Goal: Task Accomplishment & Management: Manage account settings

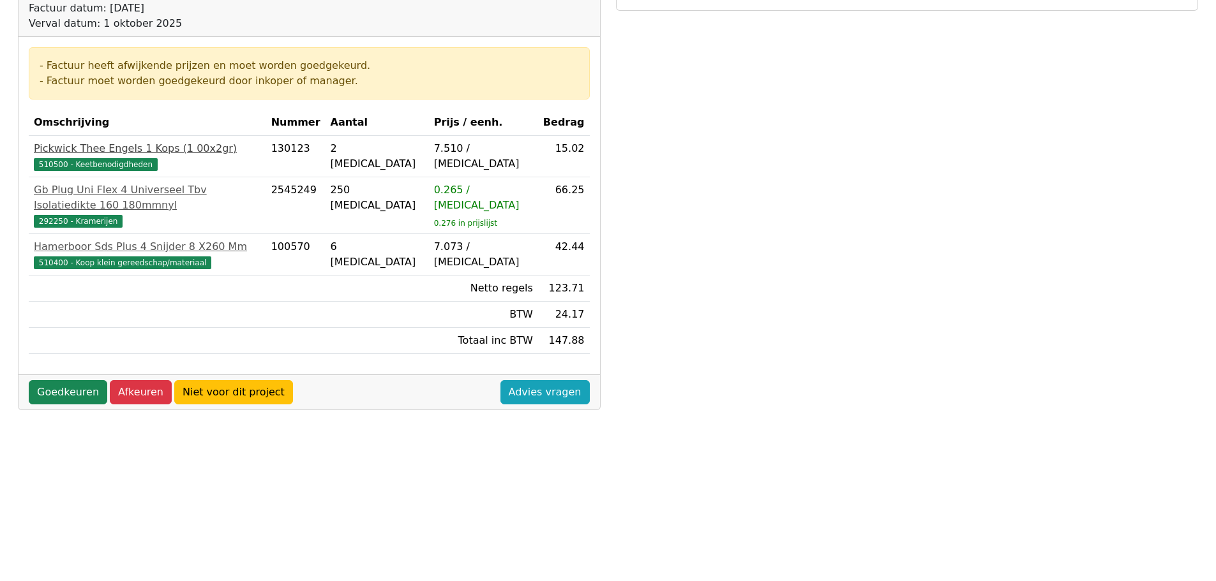
scroll to position [191, 0]
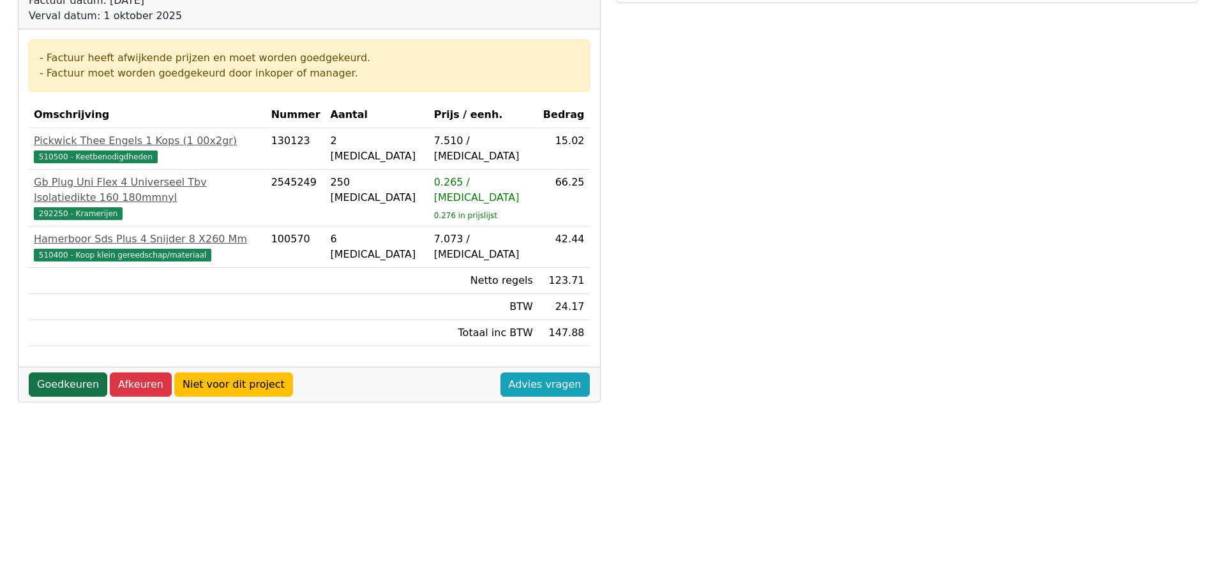
click at [56, 373] on link "Goedkeuren" at bounding box center [68, 385] width 79 height 24
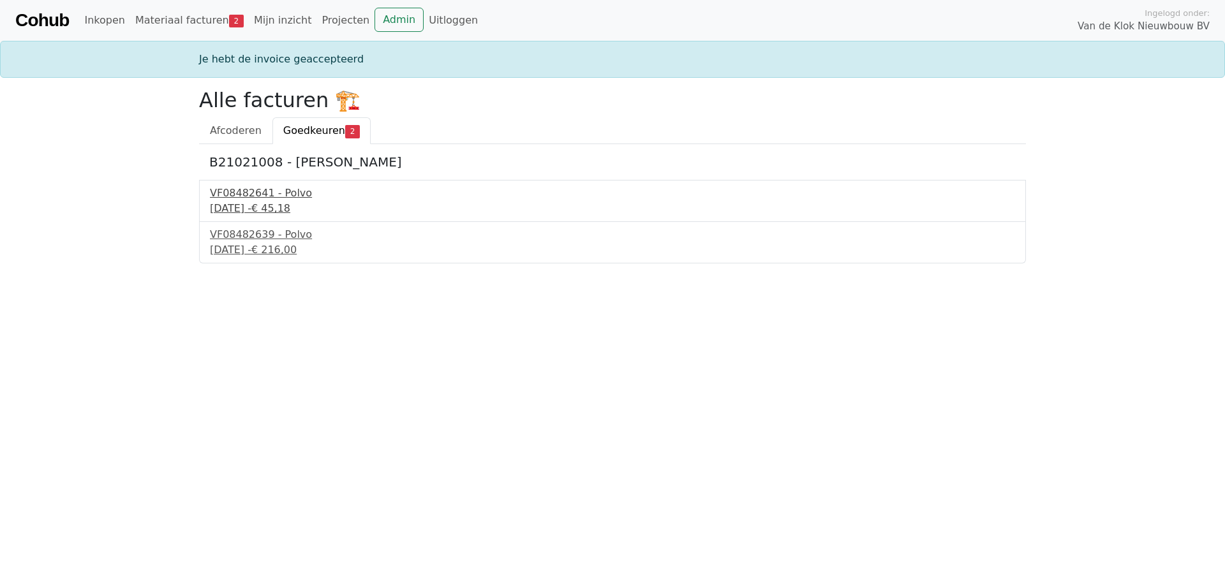
click at [276, 195] on div "VF08482641 - Polvo" at bounding box center [612, 193] width 805 height 15
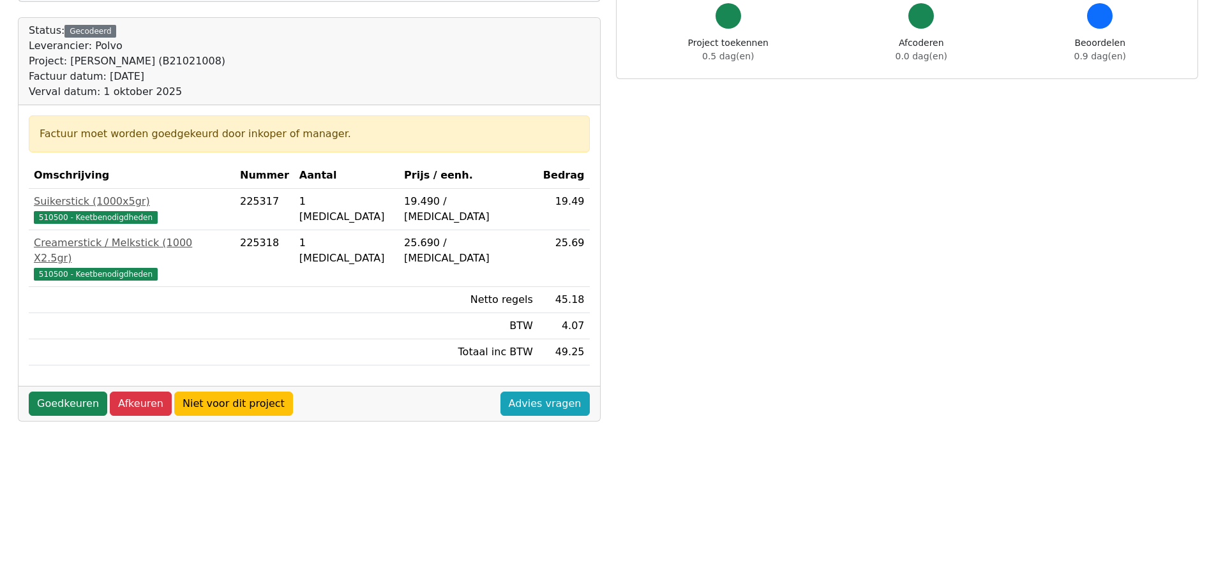
scroll to position [128, 0]
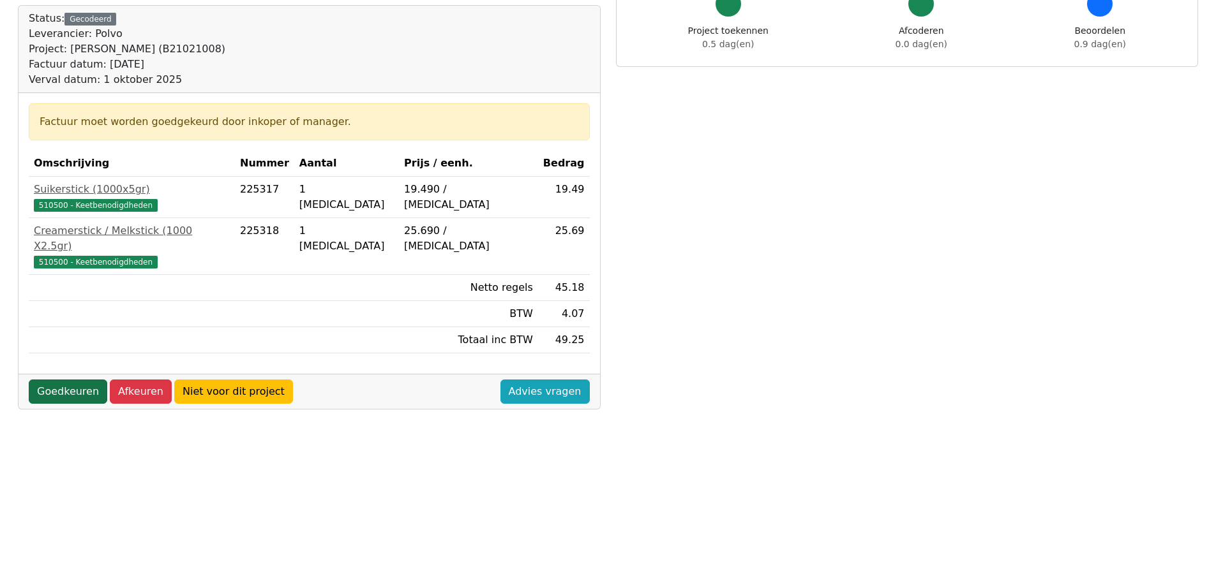
click at [70, 380] on link "Goedkeuren" at bounding box center [68, 392] width 79 height 24
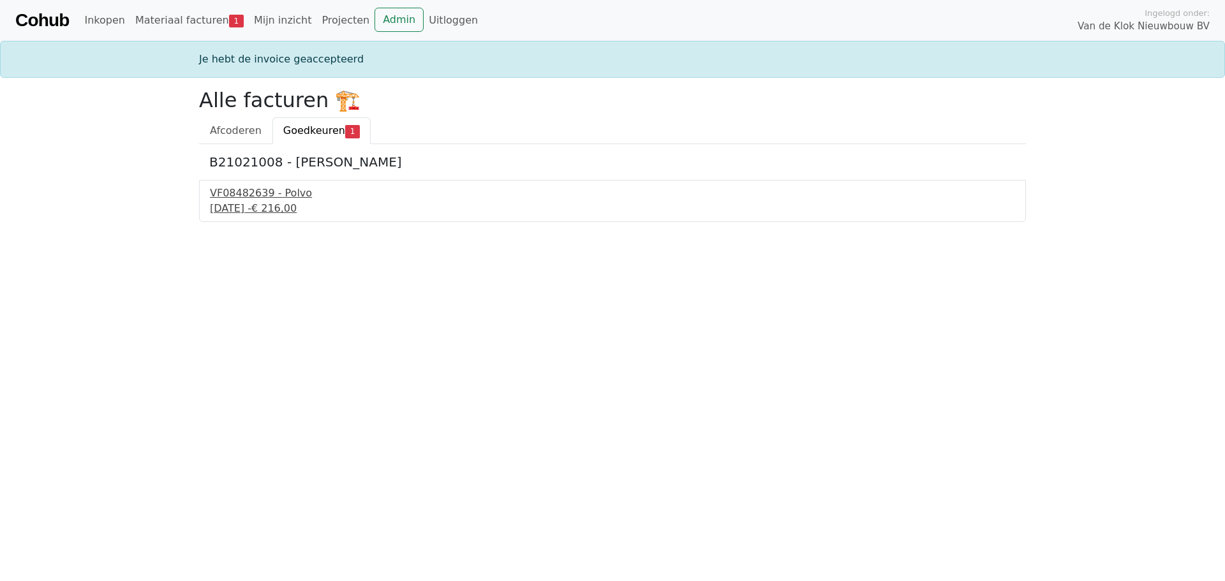
click at [264, 197] on div "VF08482639 - Polvo" at bounding box center [612, 193] width 805 height 15
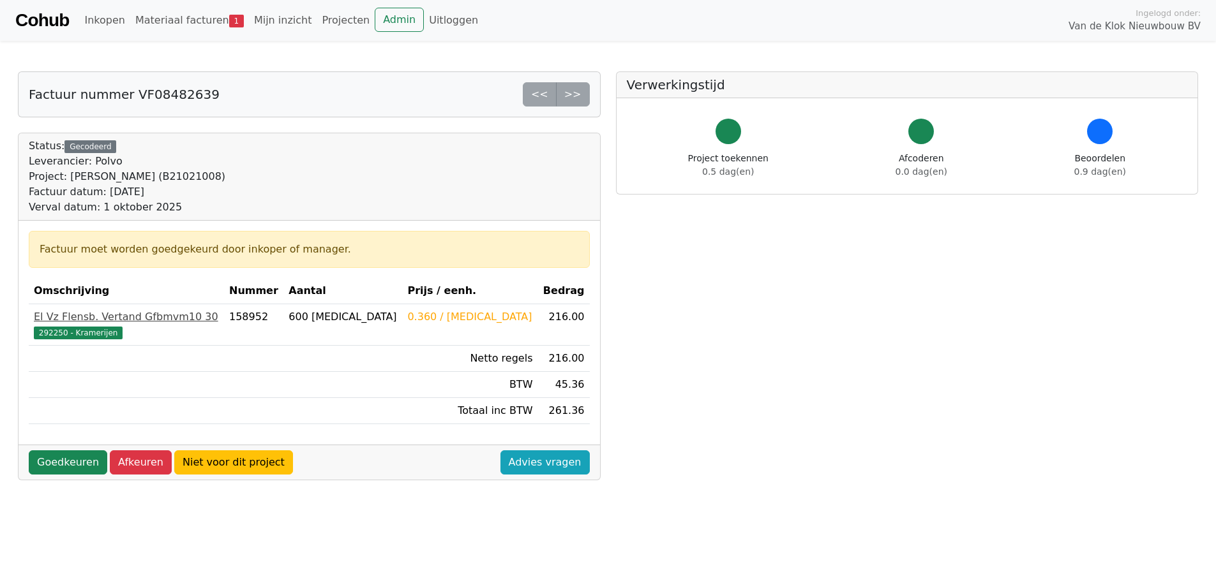
click at [112, 313] on div "El Vz Flensb. Vertand Gfbmvm10 30" at bounding box center [126, 317] width 185 height 15
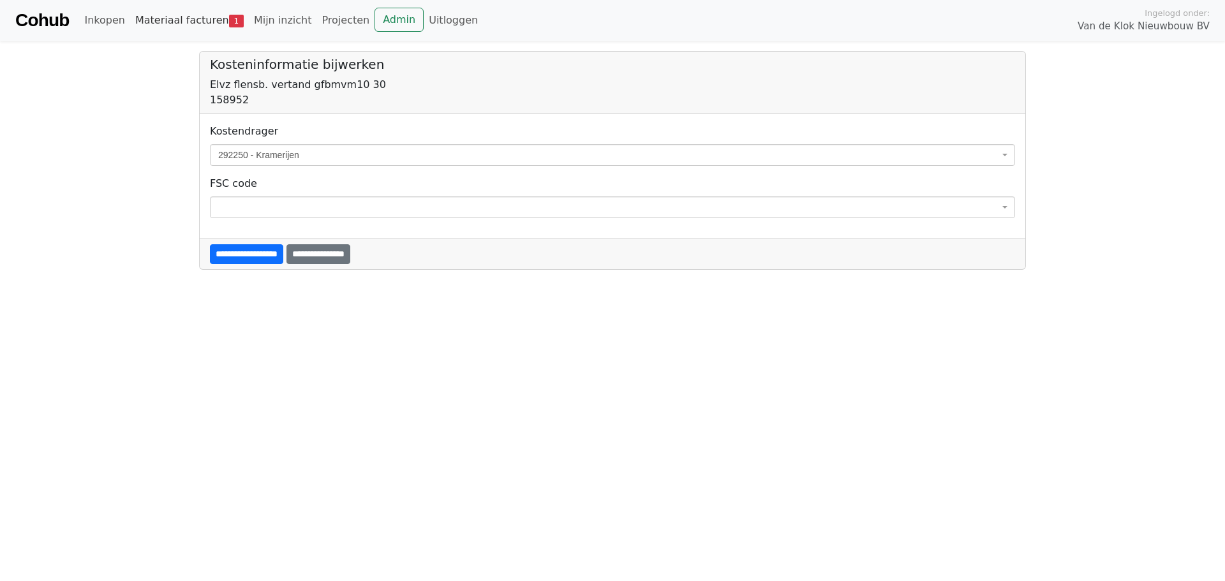
click at [207, 22] on link "Materiaal facturen 1" at bounding box center [189, 21] width 119 height 26
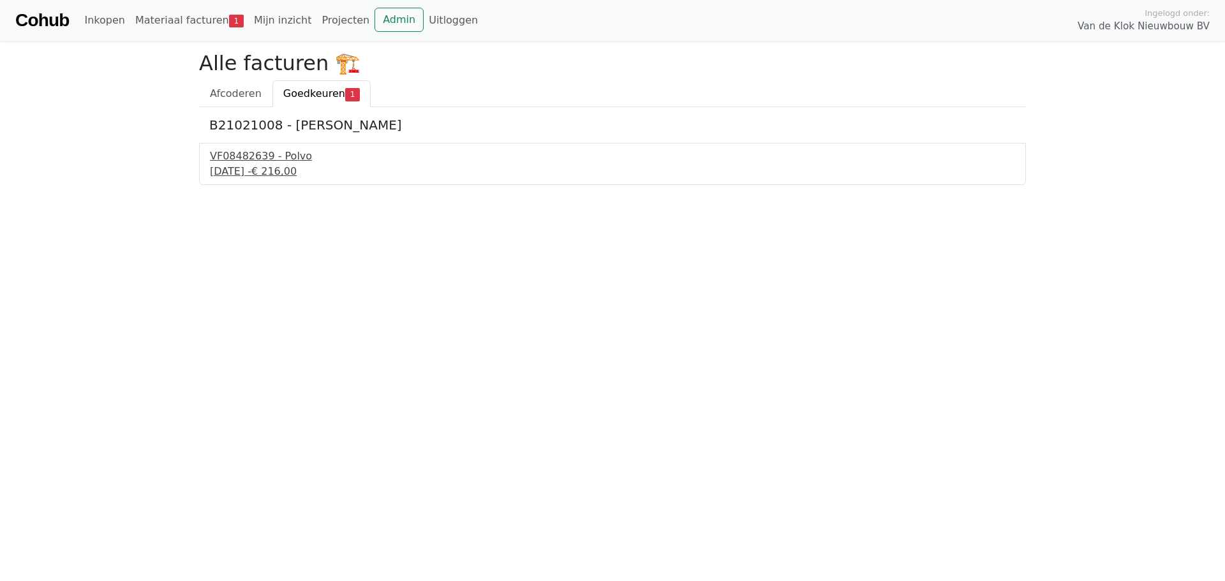
click at [235, 162] on div "VF08482639 - Polvo" at bounding box center [612, 156] width 805 height 15
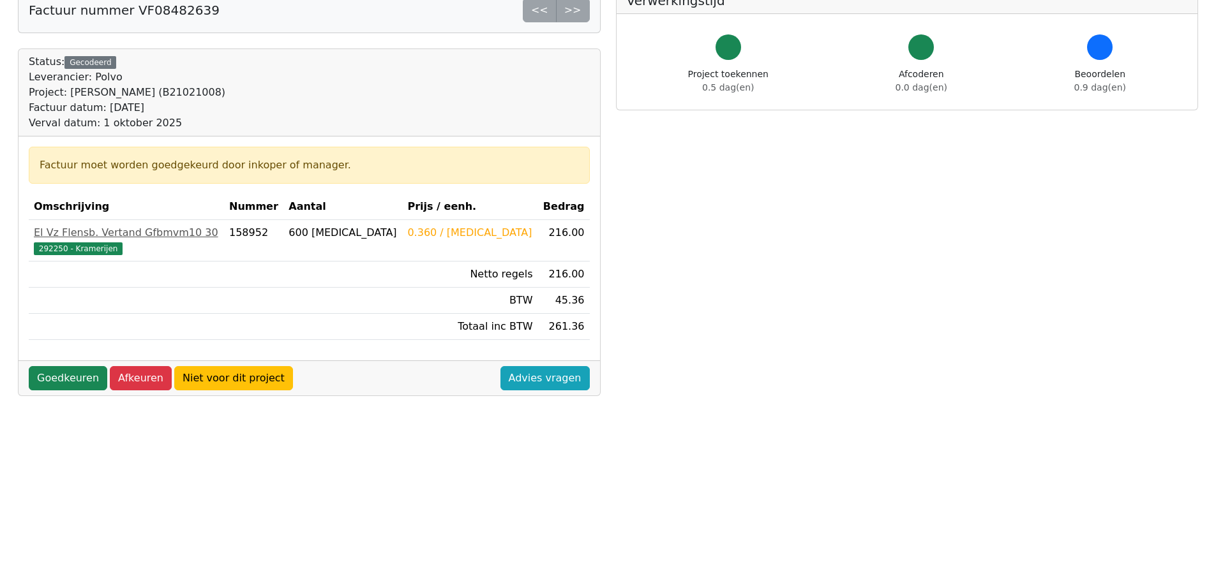
scroll to position [64, 0]
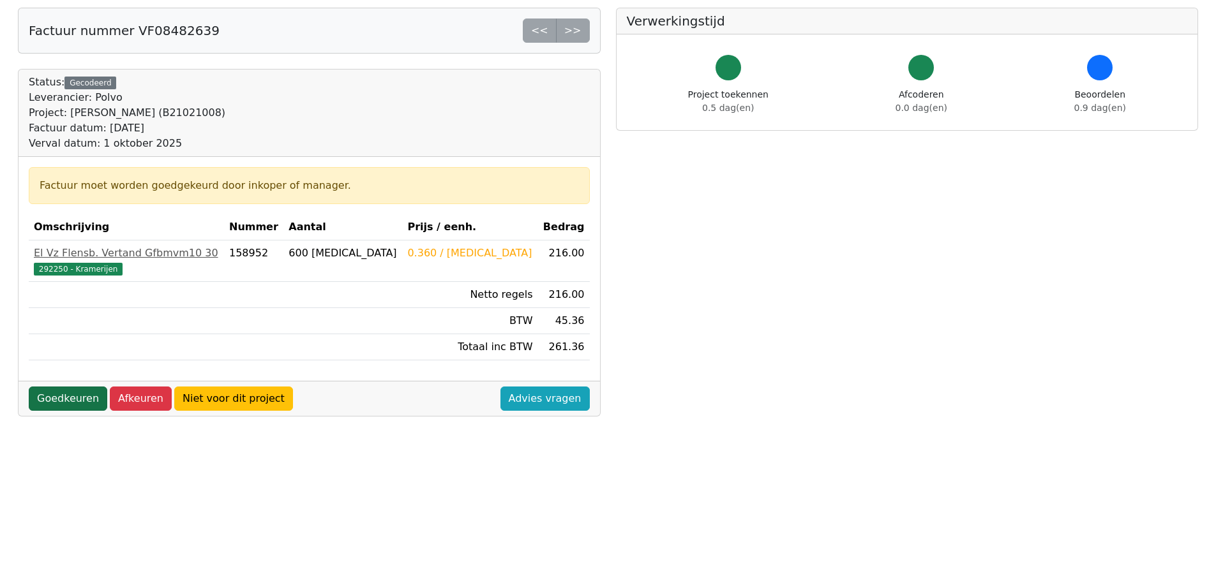
drag, startPoint x: 45, startPoint y: 400, endPoint x: 73, endPoint y: 403, distance: 27.6
click at [45, 400] on link "Goedkeuren" at bounding box center [68, 399] width 79 height 24
